Goal: Task Accomplishment & Management: Use online tool/utility

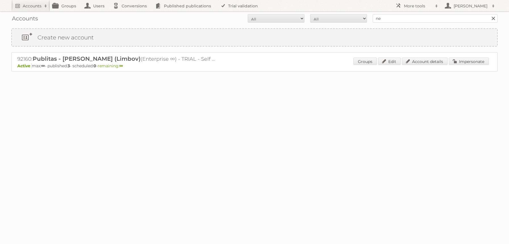
type input "netto-online"
click at [488, 14] on input "Search" at bounding box center [492, 18] width 9 height 9
click at [462, 60] on link "Impersonate" at bounding box center [468, 61] width 40 height 7
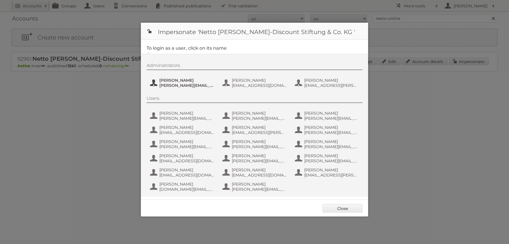
click at [175, 85] on span "[PERSON_NAME][EMAIL_ADDRESS][PERSON_NAME][DOMAIN_NAME]" at bounding box center [186, 85] width 55 height 5
